Goal: Find specific page/section: Find specific page/section

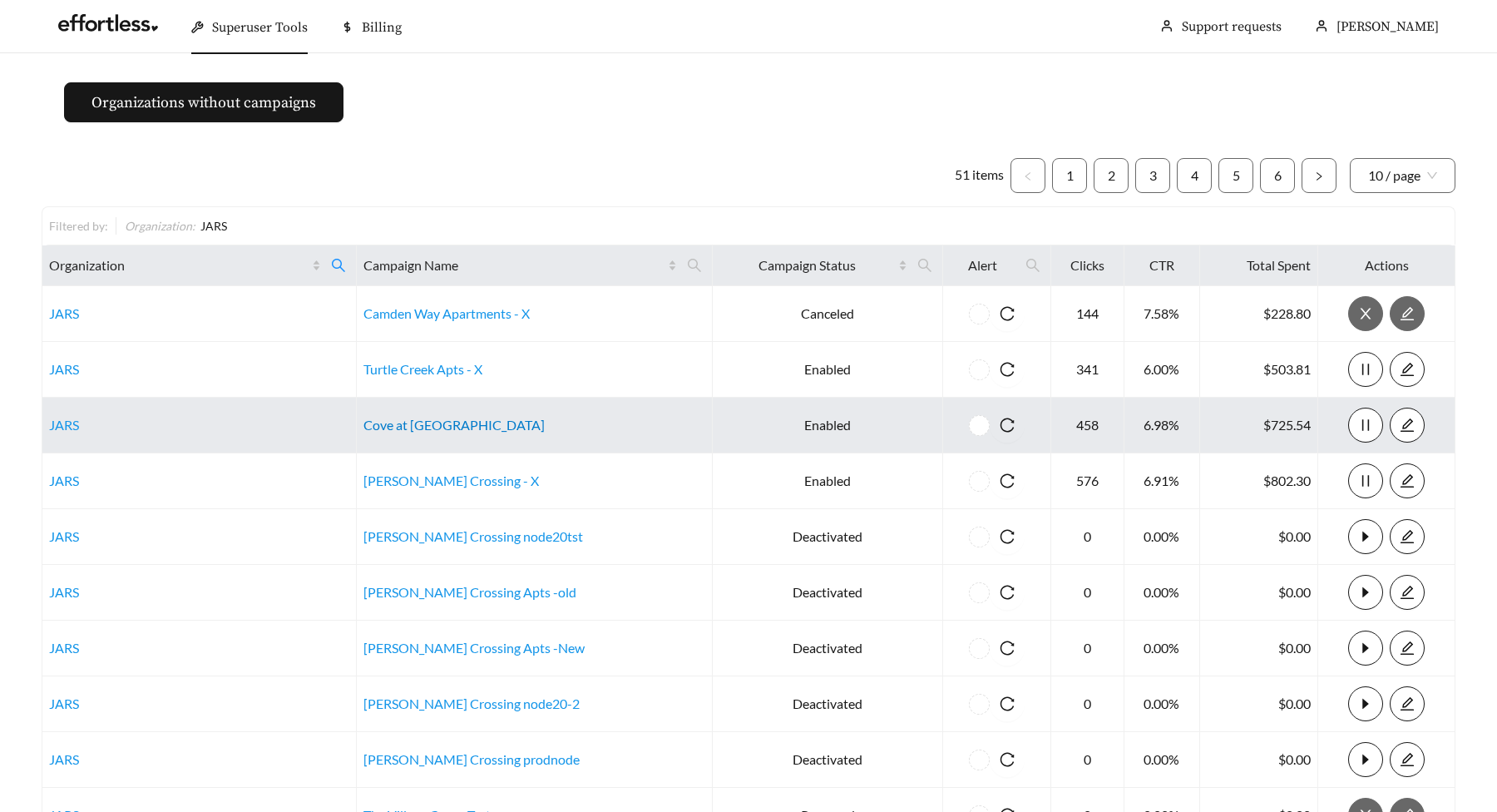
scroll to position [182, 0]
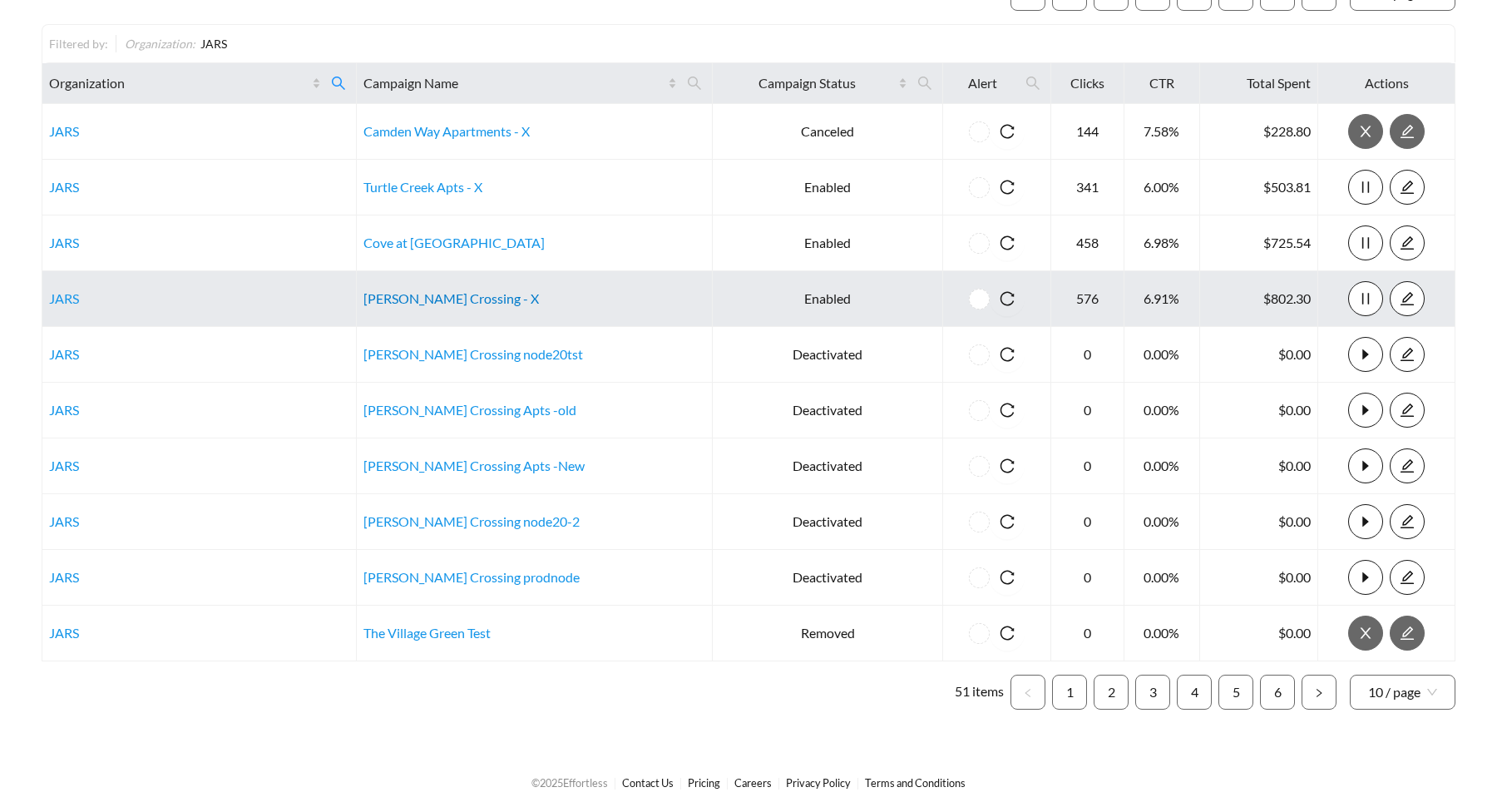
click at [474, 296] on link "[PERSON_NAME] Crossing - X" at bounding box center [452, 298] width 176 height 15
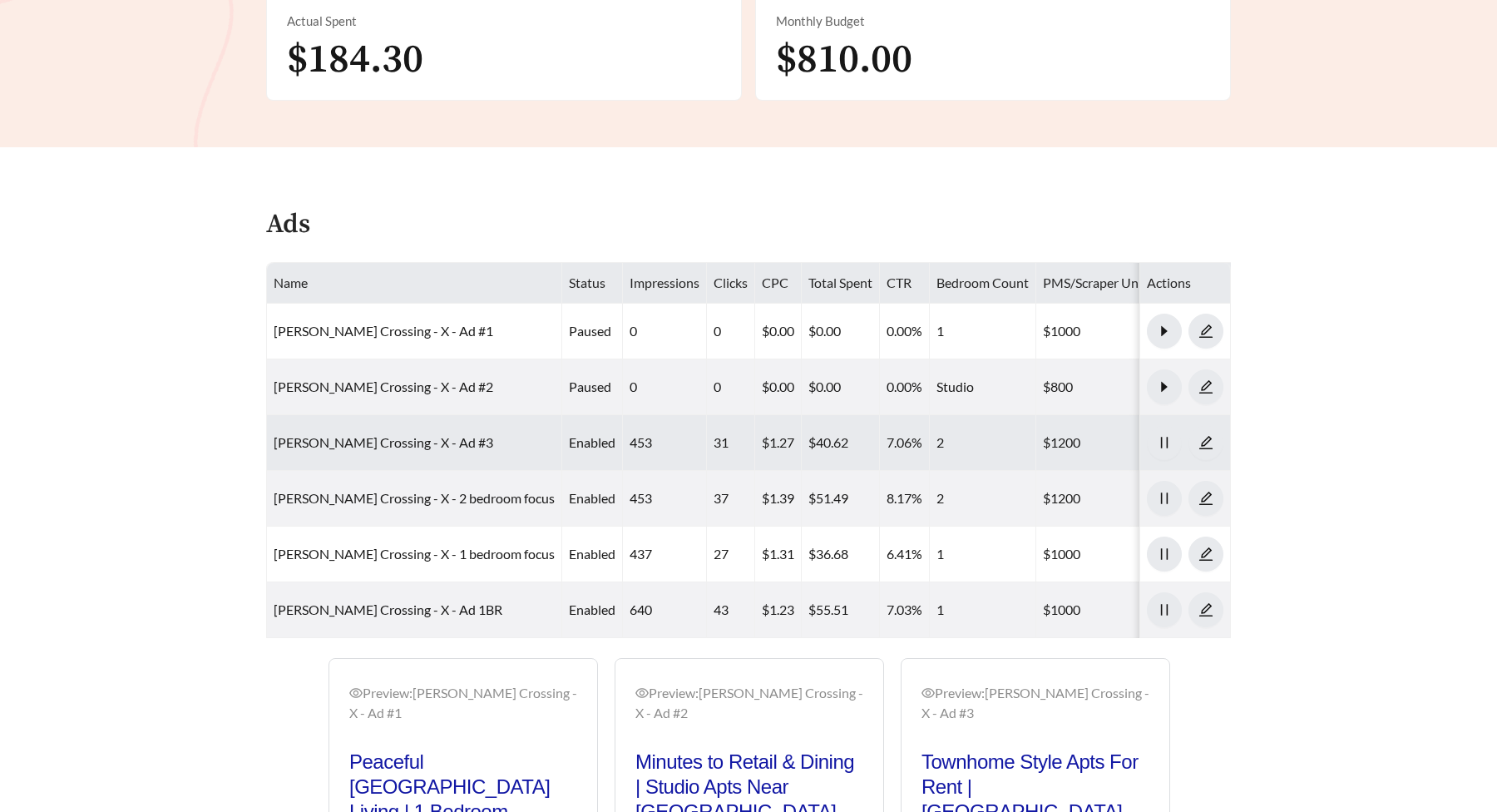
scroll to position [709, 0]
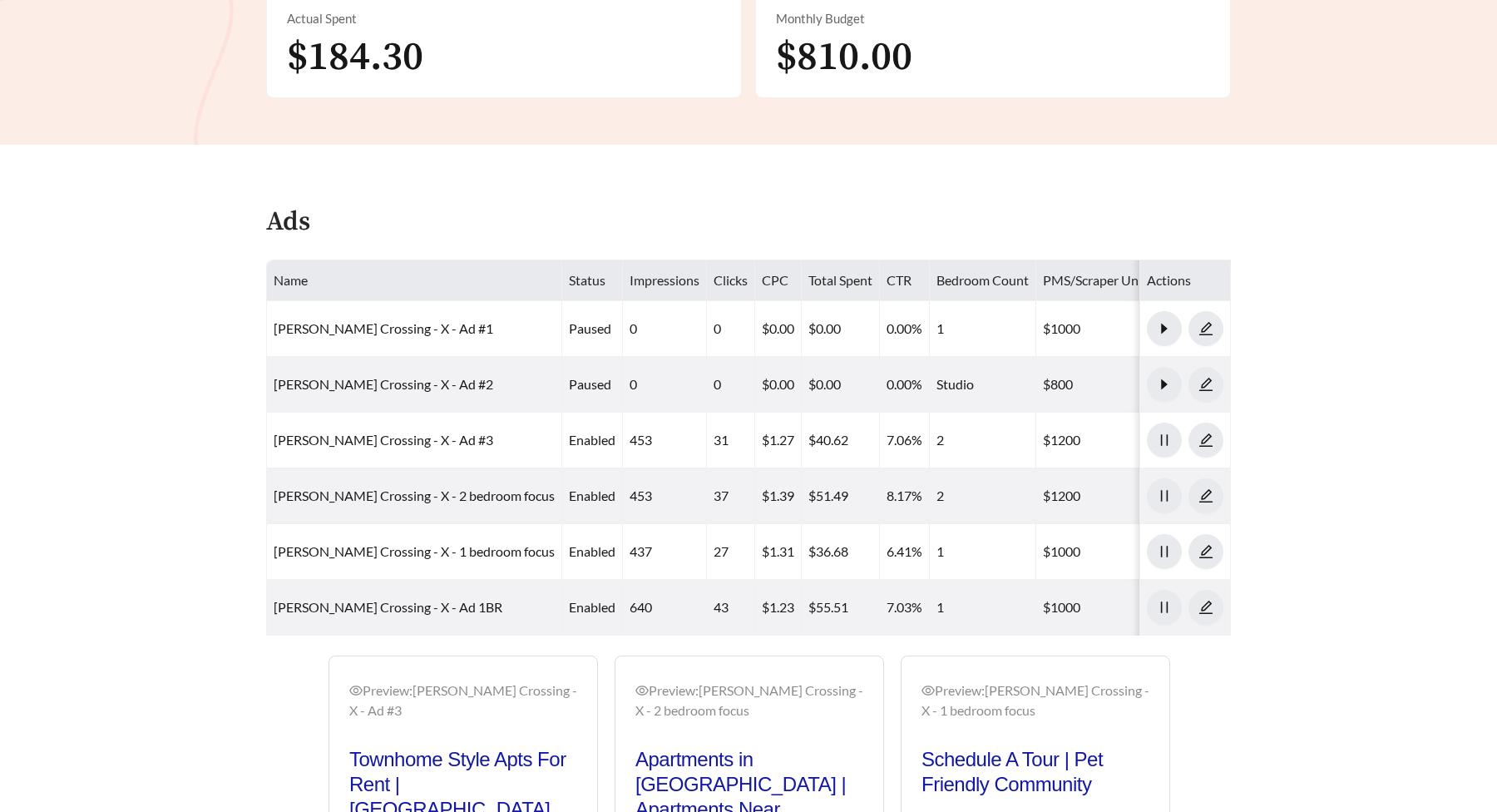
click at [129, 152] on main "**********" at bounding box center [748, 248] width 1497 height 1806
